Goal: Task Accomplishment & Management: Manage account settings

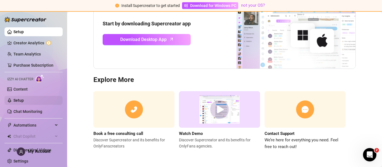
scroll to position [4, 0]
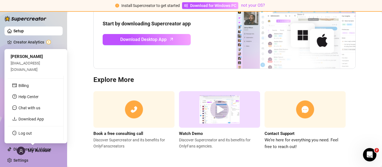
click at [35, 155] on div "My Account" at bounding box center [34, 151] width 34 height 8
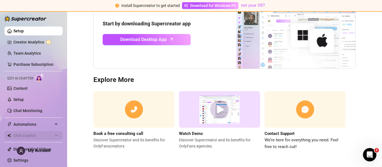
click at [37, 134] on span "Chat Copilot" at bounding box center [33, 135] width 40 height 9
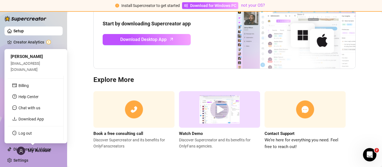
click at [40, 152] on span "My Account" at bounding box center [39, 150] width 22 height 5
click at [32, 132] on link "Log out" at bounding box center [24, 133] width 13 height 4
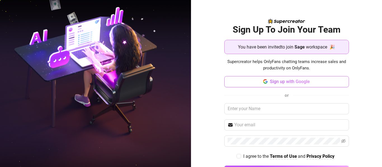
click at [281, 84] on span "Sign up with Google" at bounding box center [290, 81] width 40 height 5
